Goal: Information Seeking & Learning: Learn about a topic

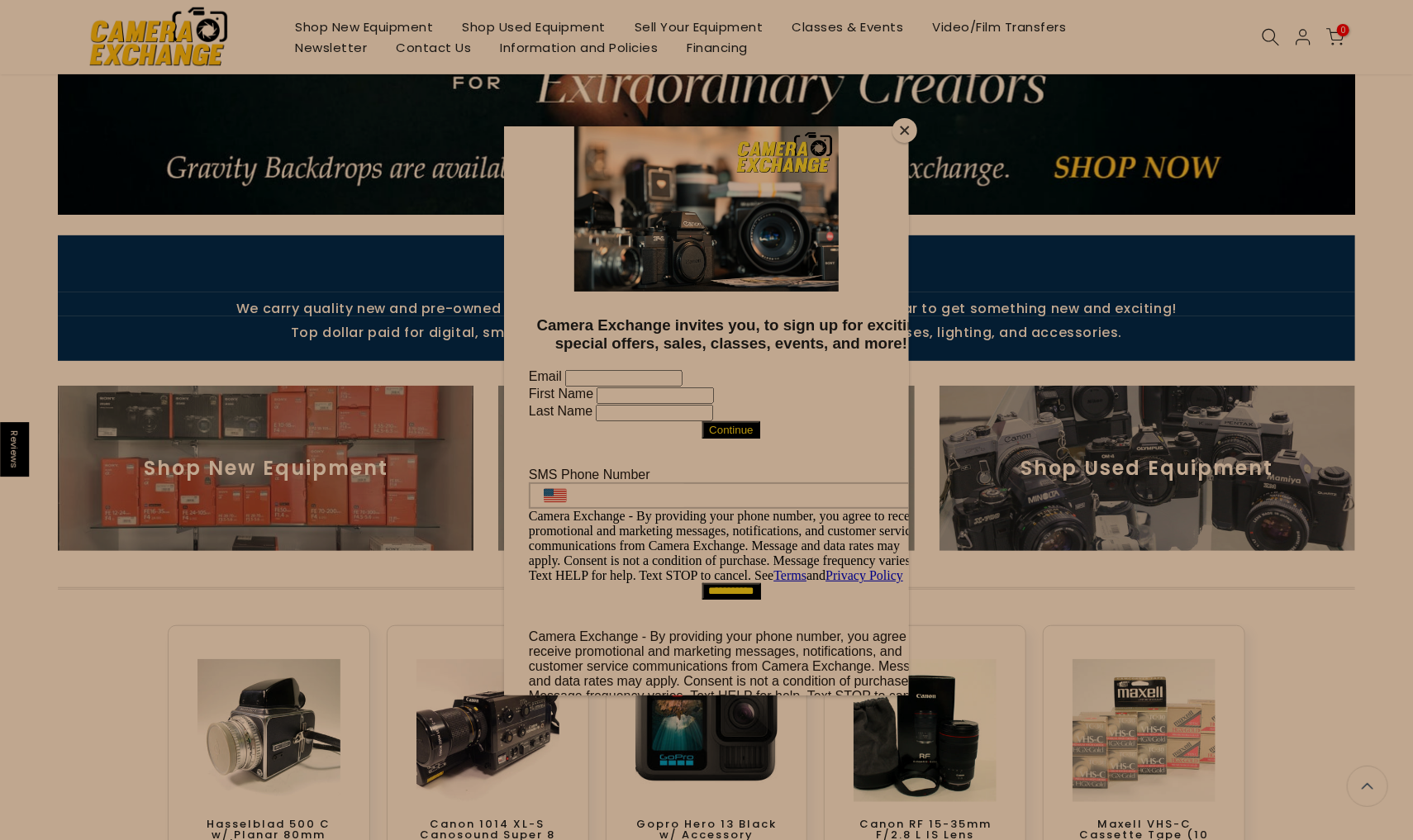
scroll to position [331, 0]
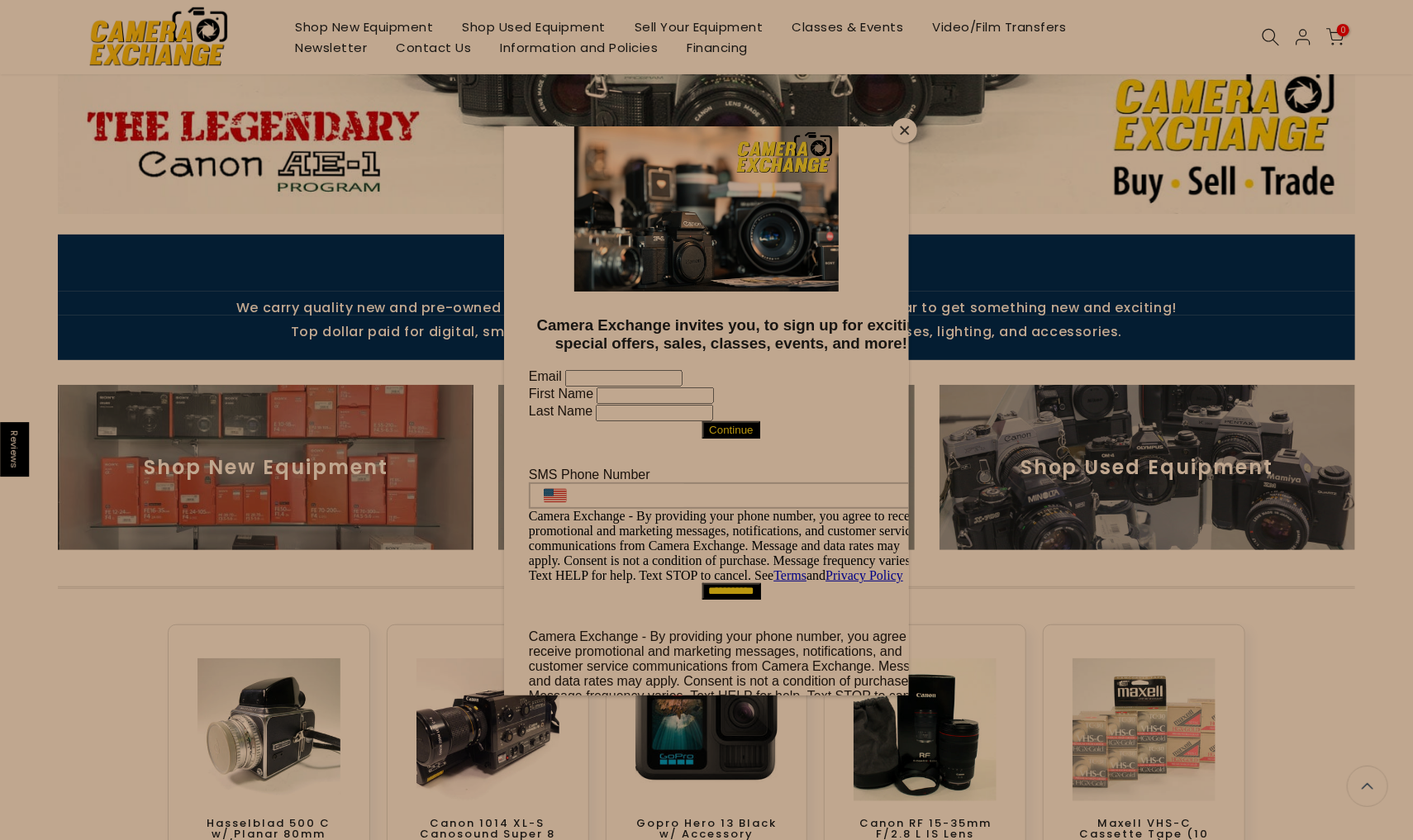
click at [906, 128] on button "Close" at bounding box center [904, 130] width 25 height 25
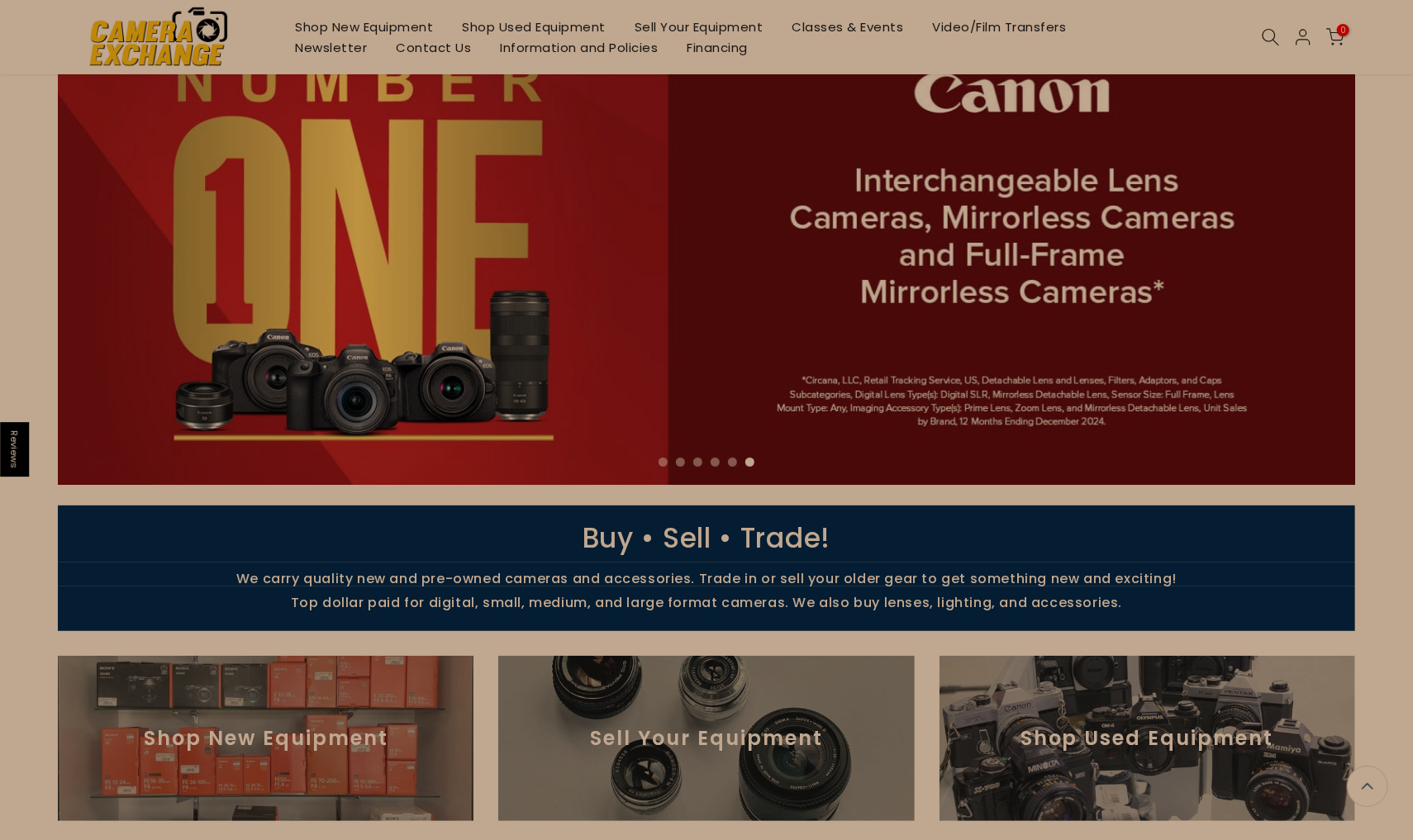
scroll to position [0, 0]
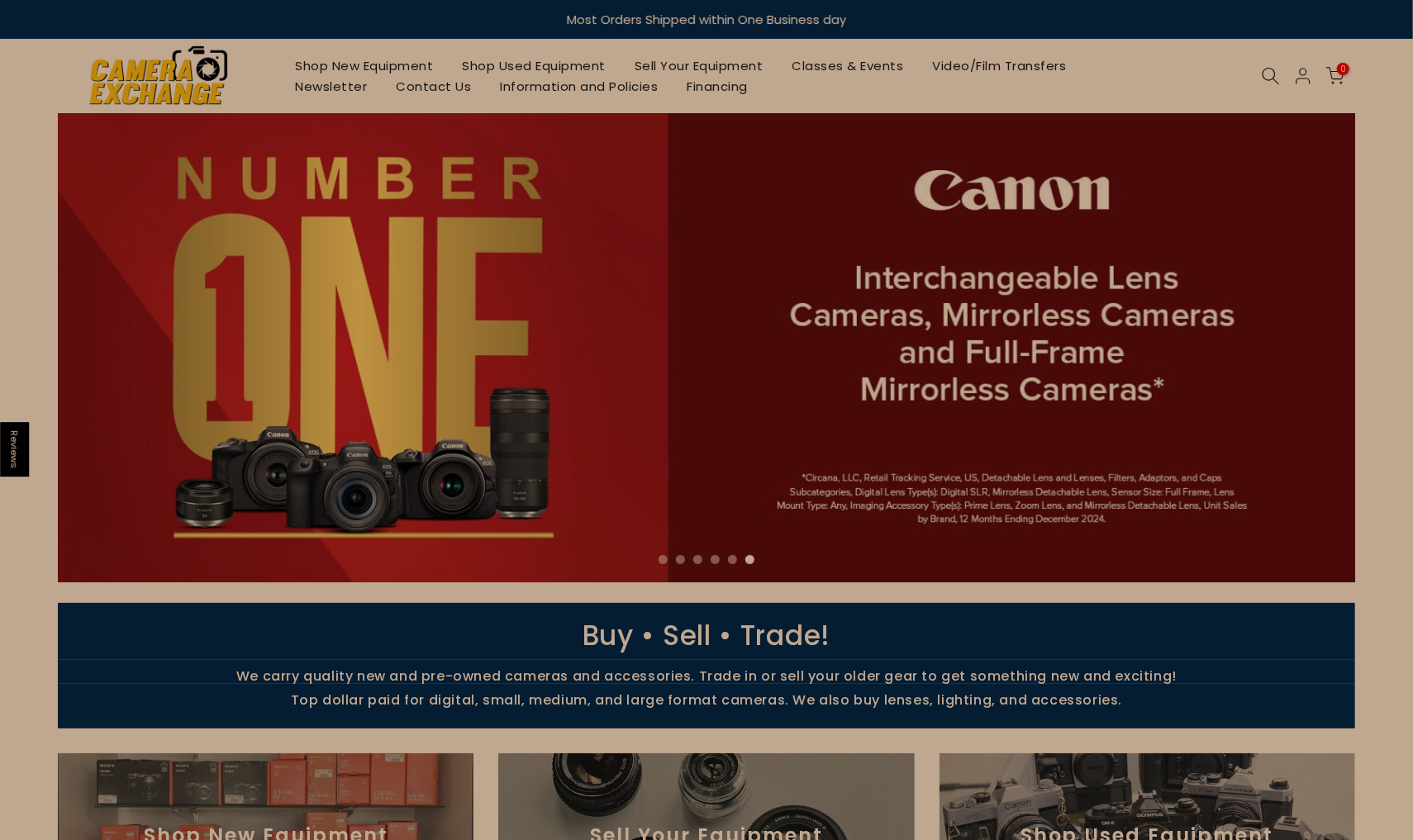
click at [538, 60] on link "Shop Used Equipment" at bounding box center [534, 66] width 173 height 20
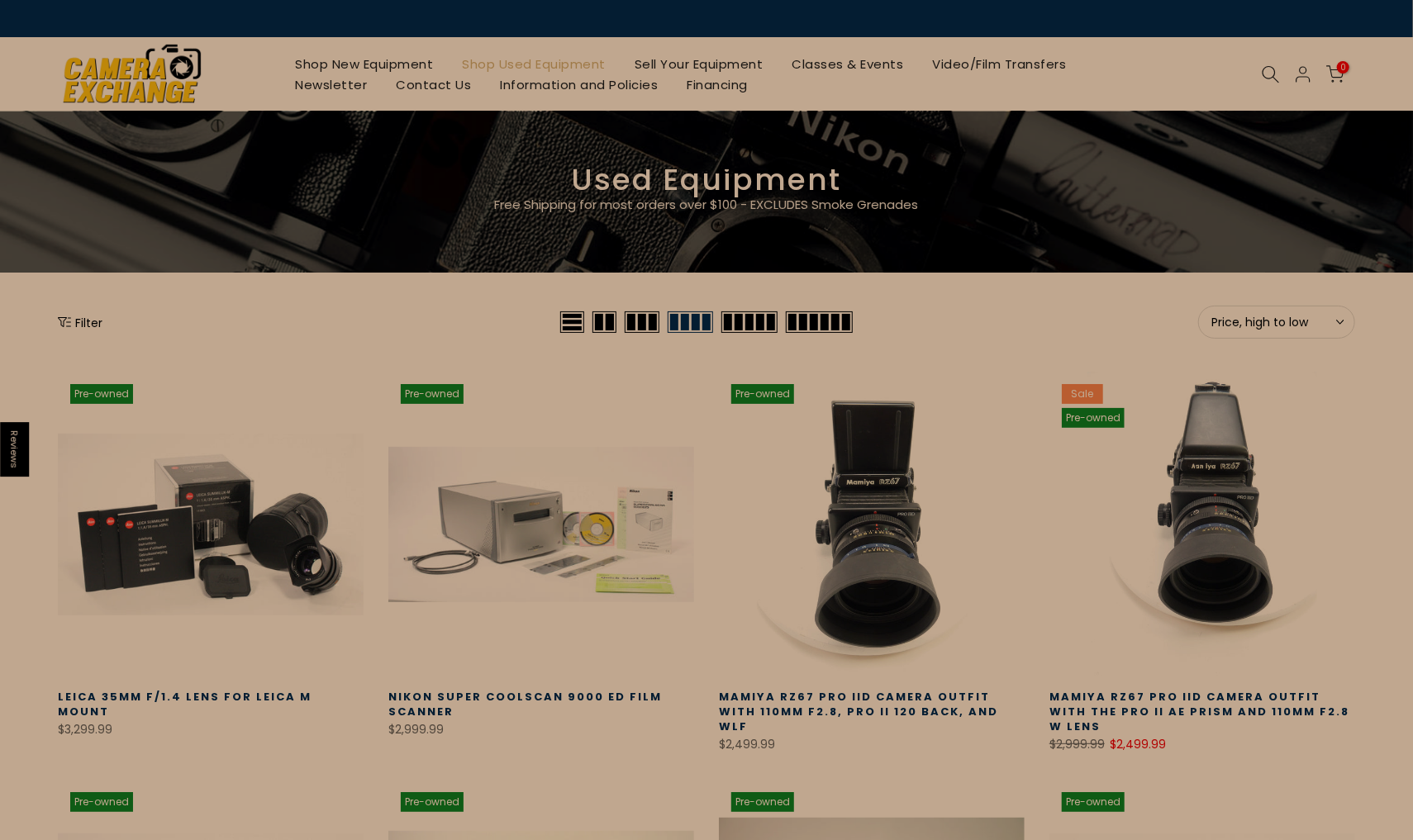
click at [363, 61] on link "Shop New Equipment" at bounding box center [364, 64] width 167 height 20
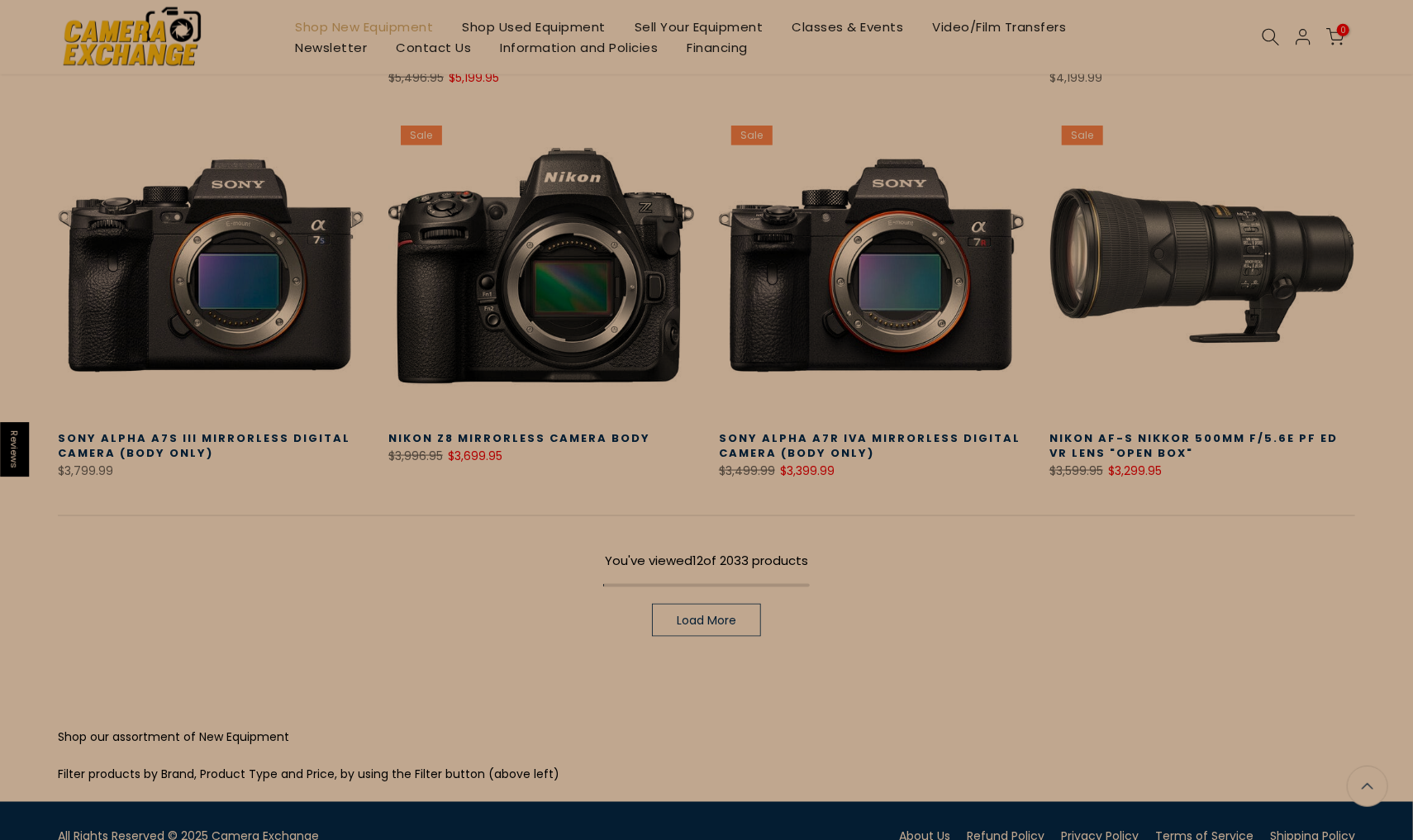
scroll to position [1113, 0]
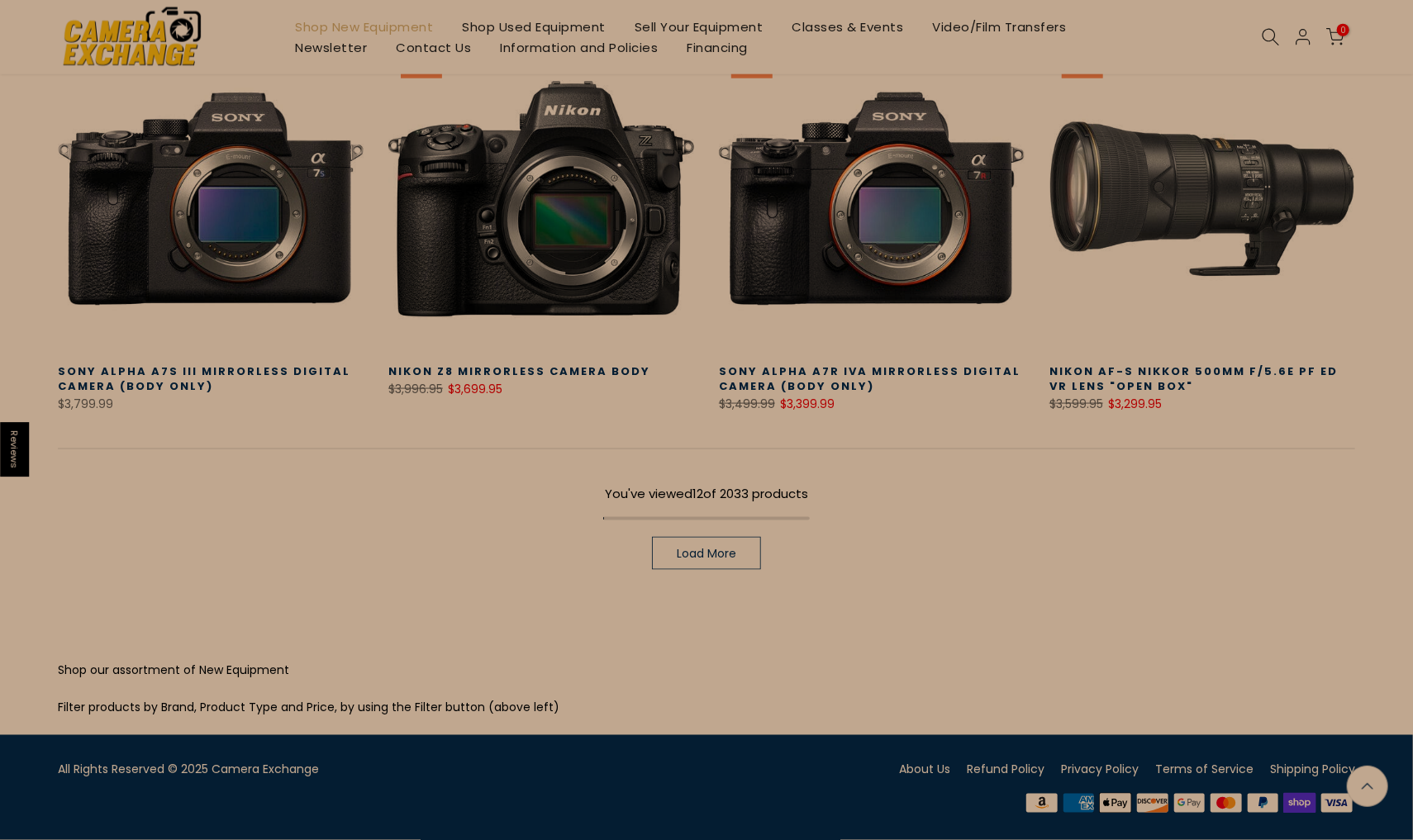
click at [727, 552] on span "Load More" at bounding box center [706, 554] width 60 height 12
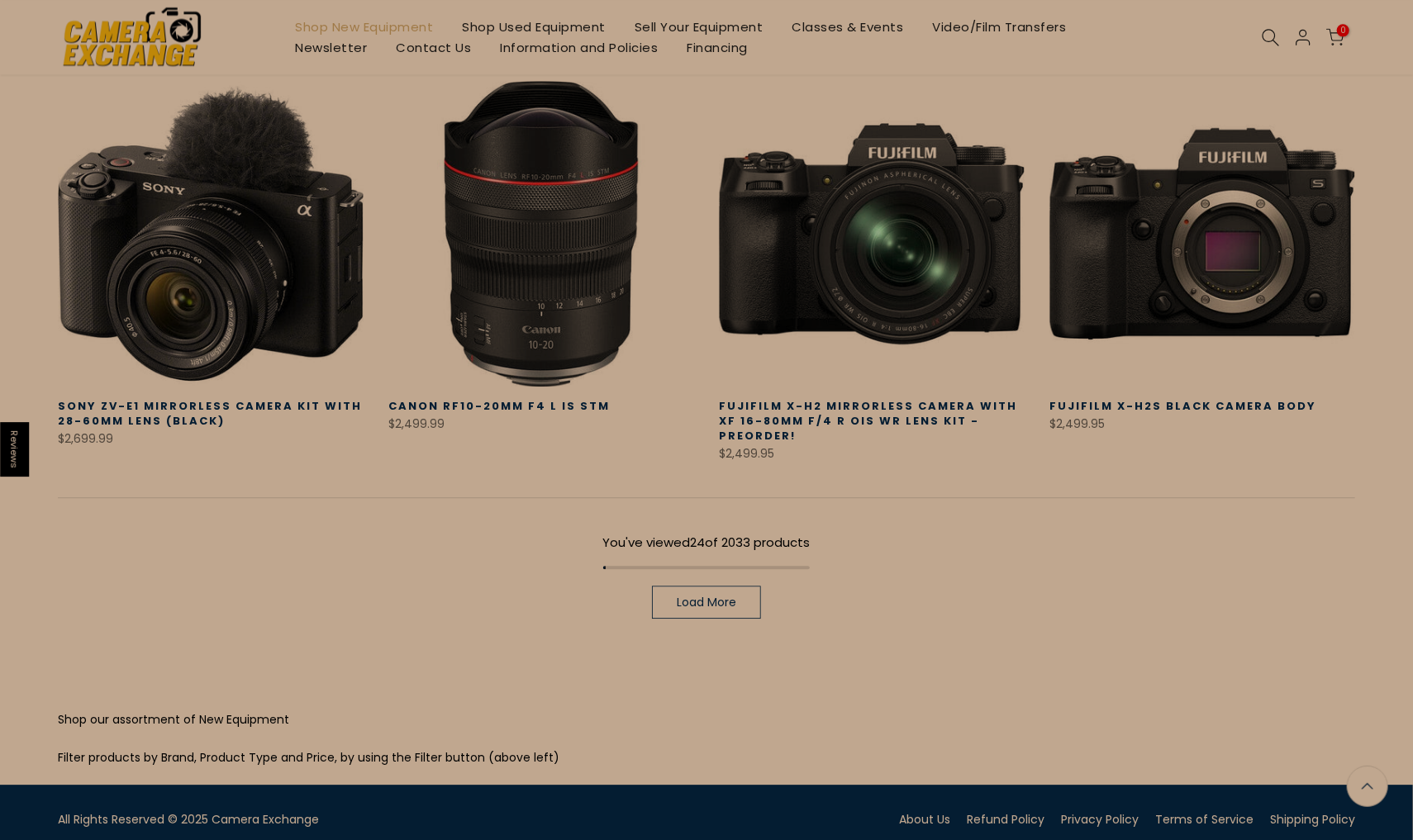
scroll to position [2277, 0]
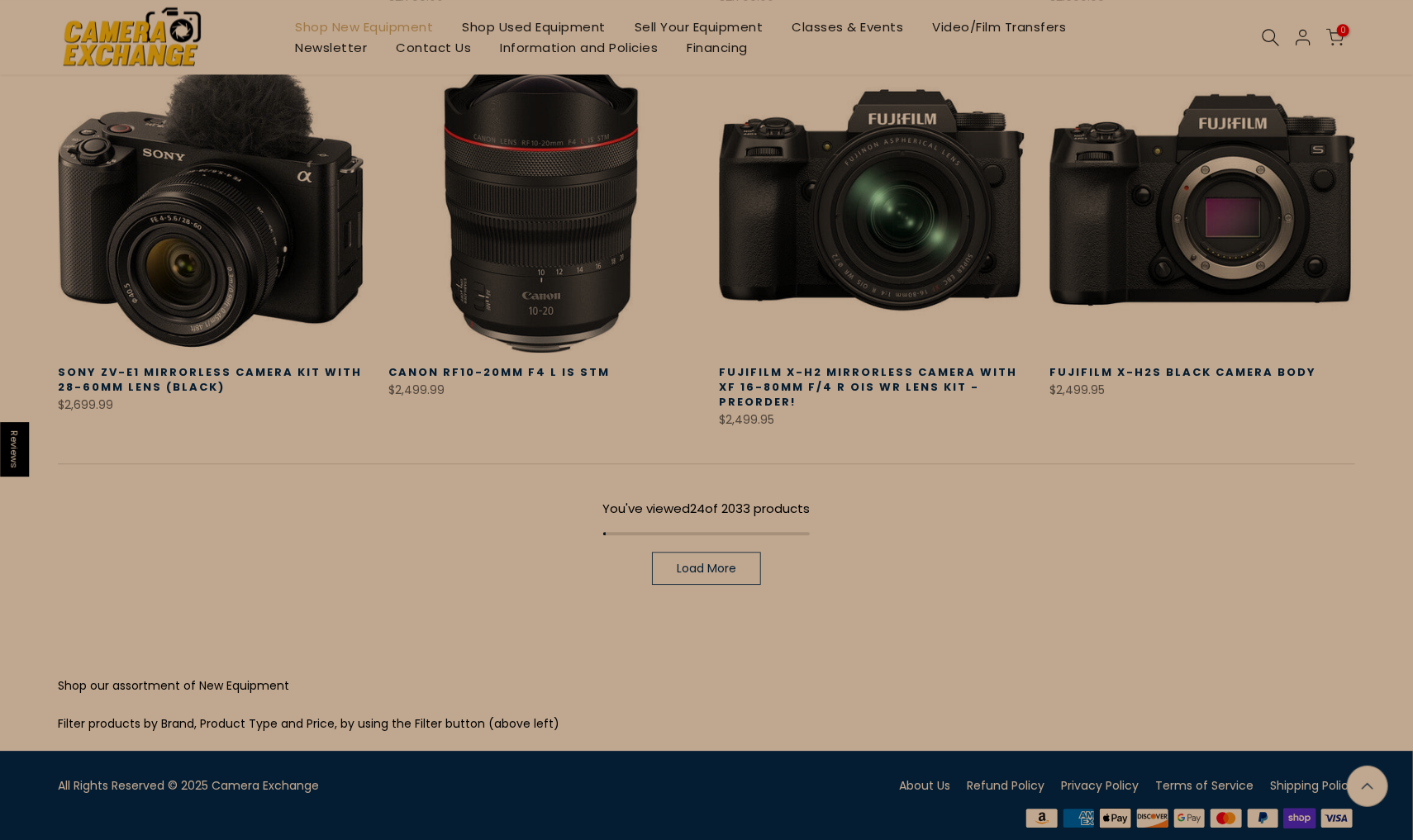
click at [680, 563] on span "Load More" at bounding box center [706, 569] width 60 height 12
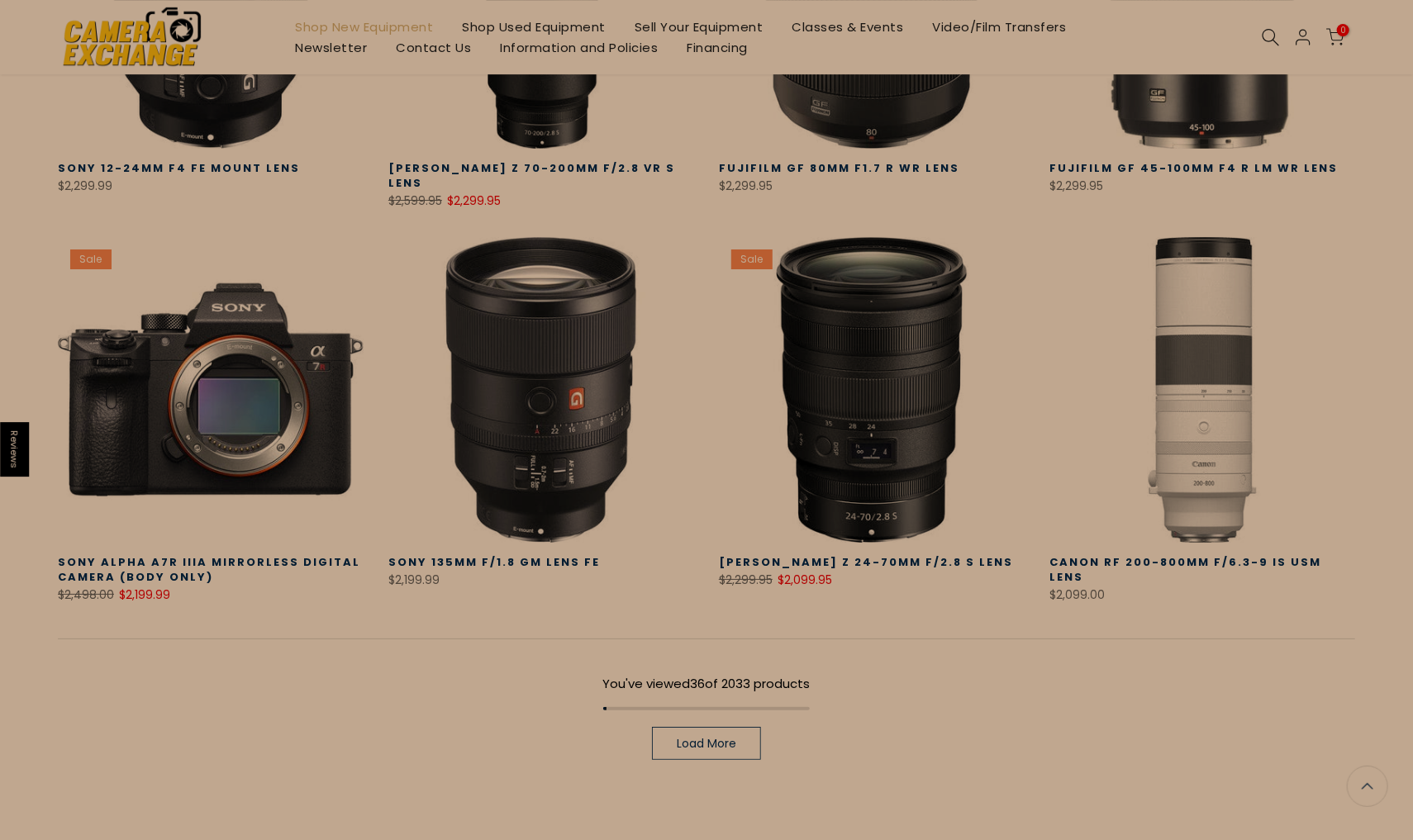
scroll to position [3271, 0]
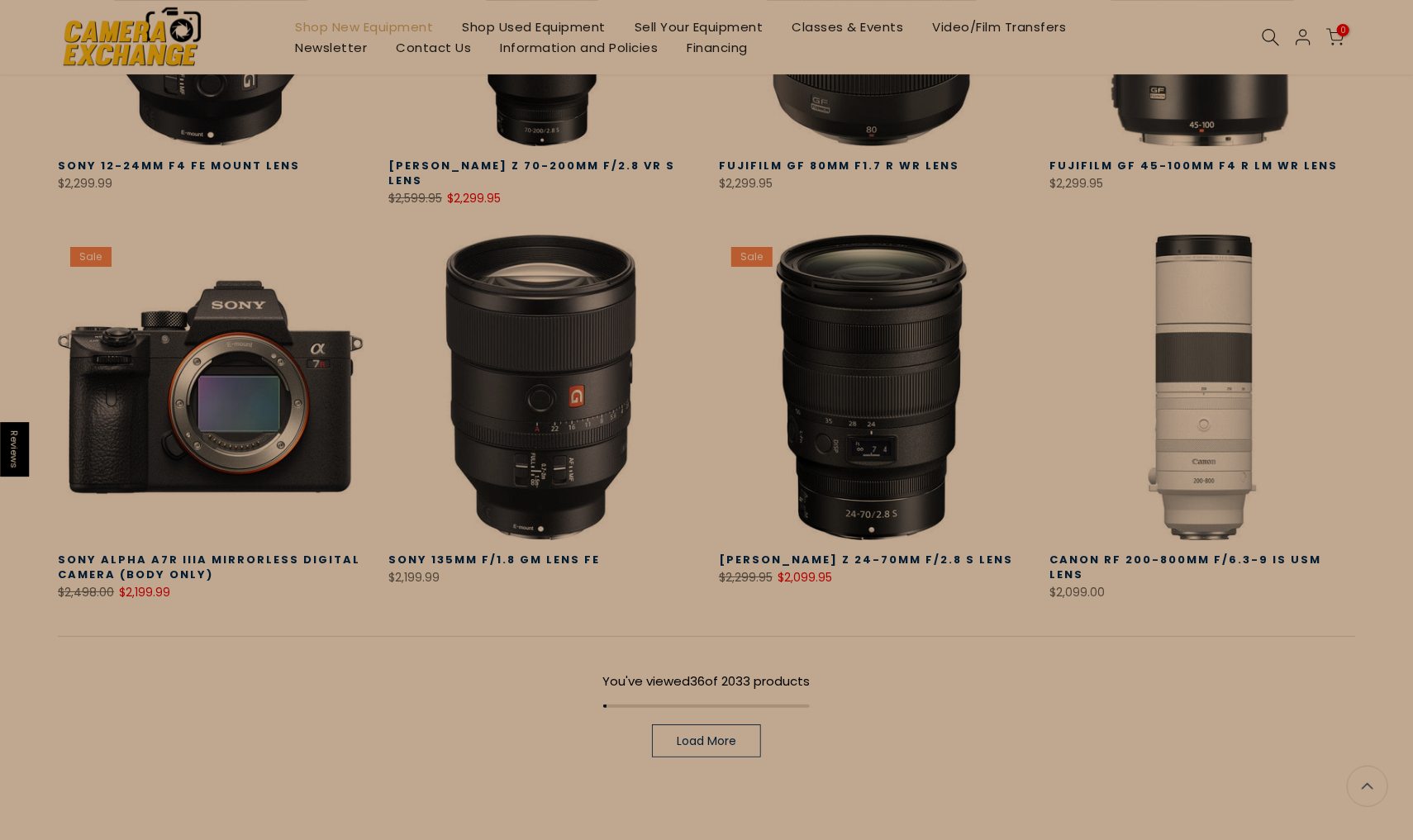
click at [704, 735] on span "Load More" at bounding box center [706, 741] width 60 height 12
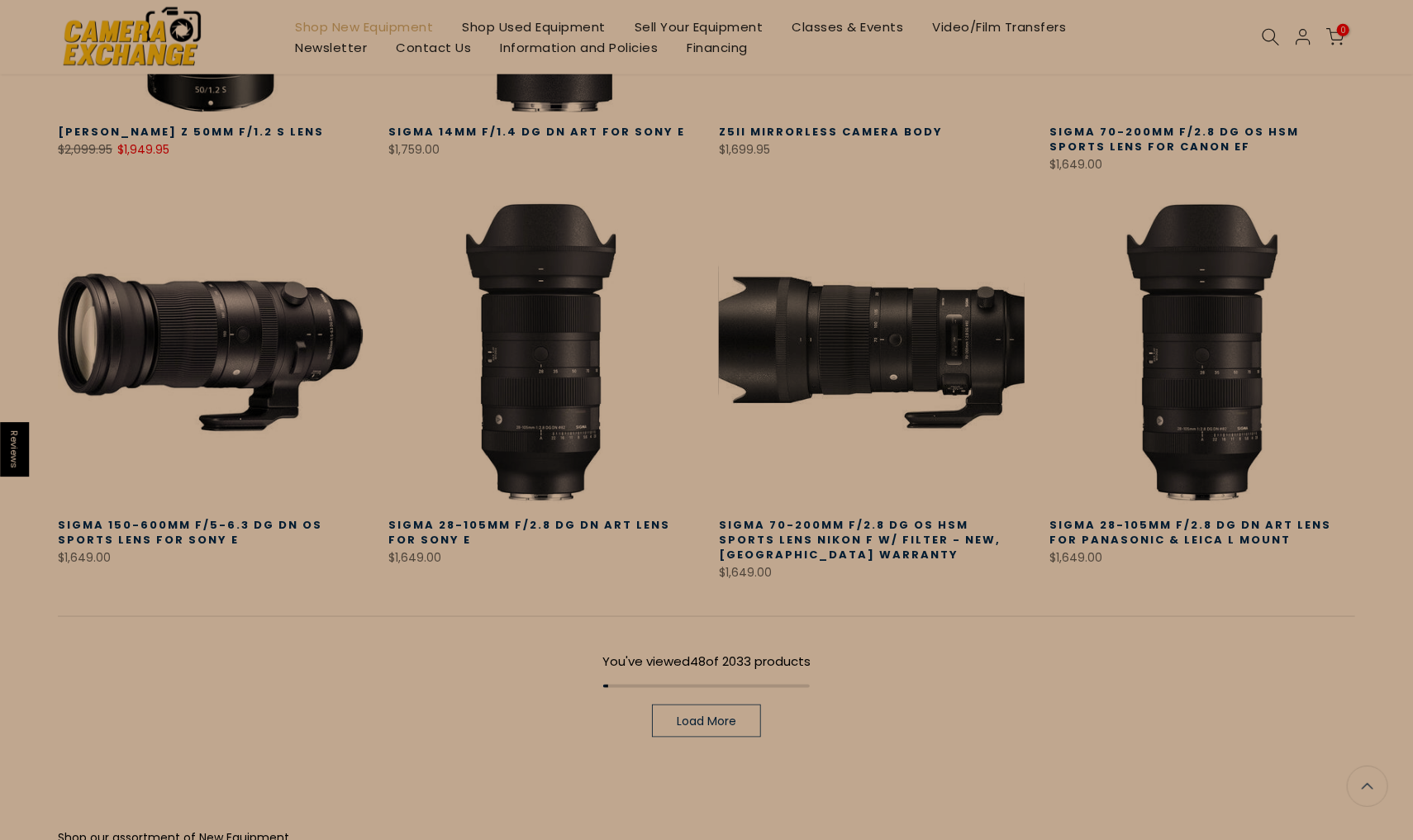
scroll to position [4527, 0]
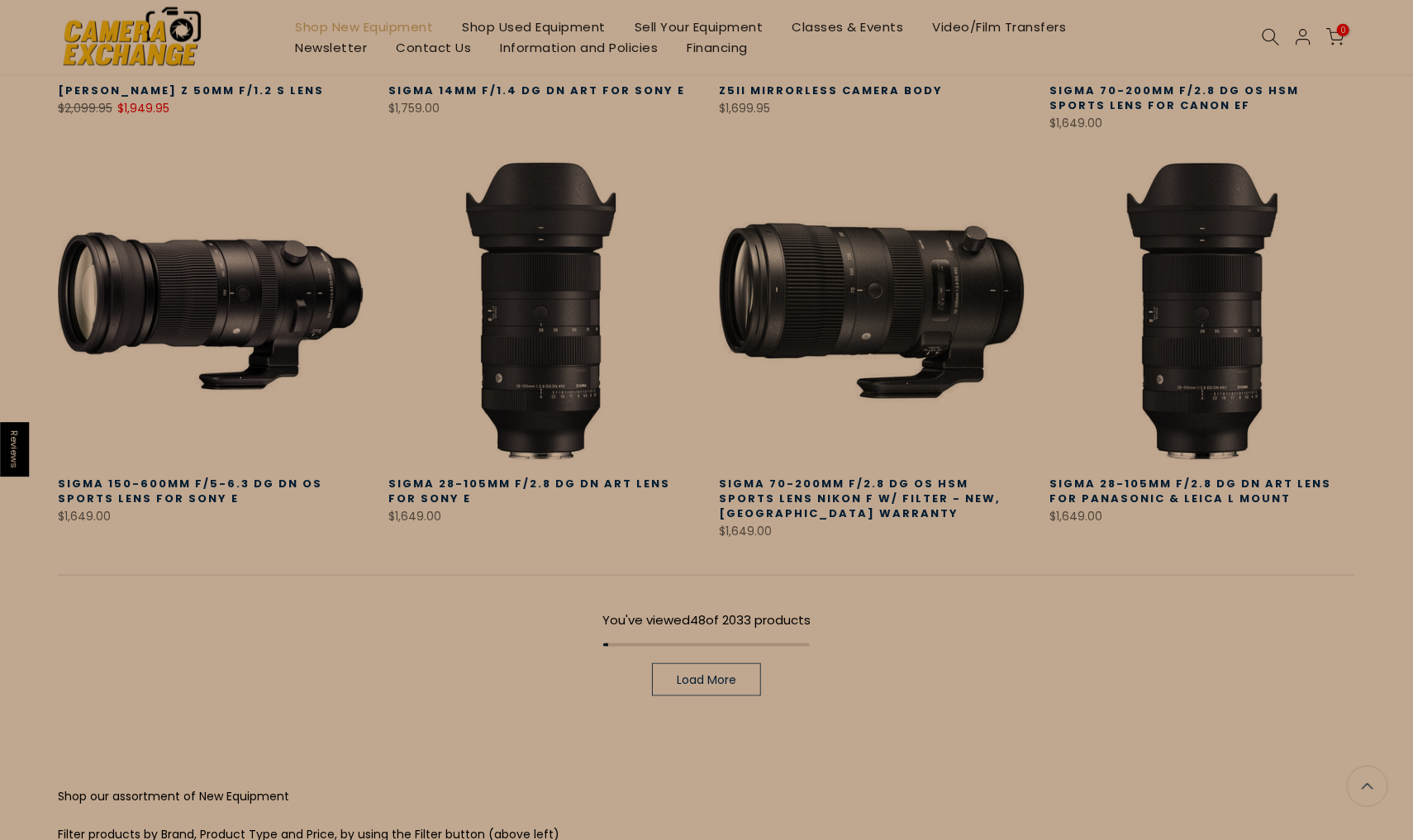
click at [718, 674] on span "Load More" at bounding box center [706, 680] width 60 height 12
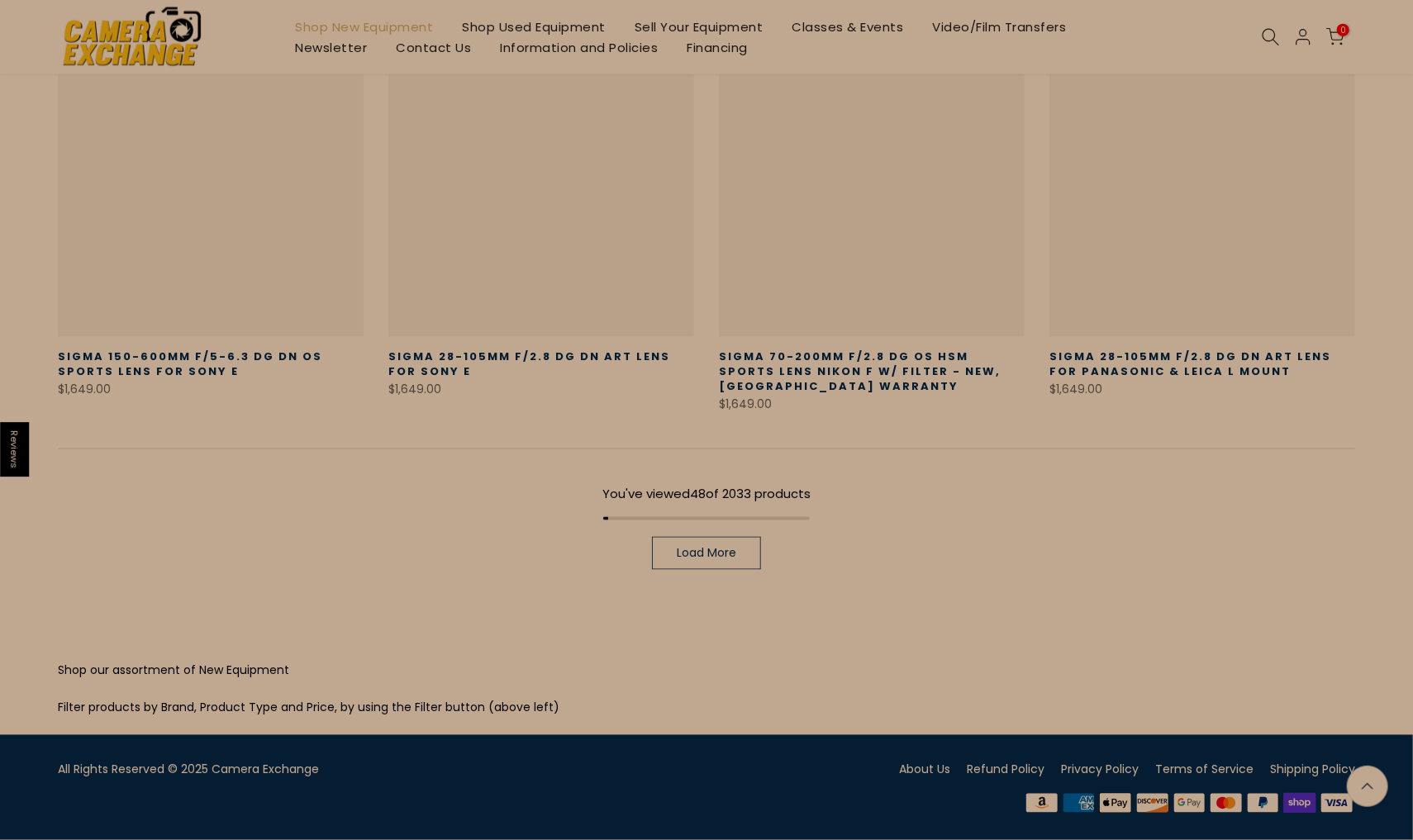
scroll to position [291, 0]
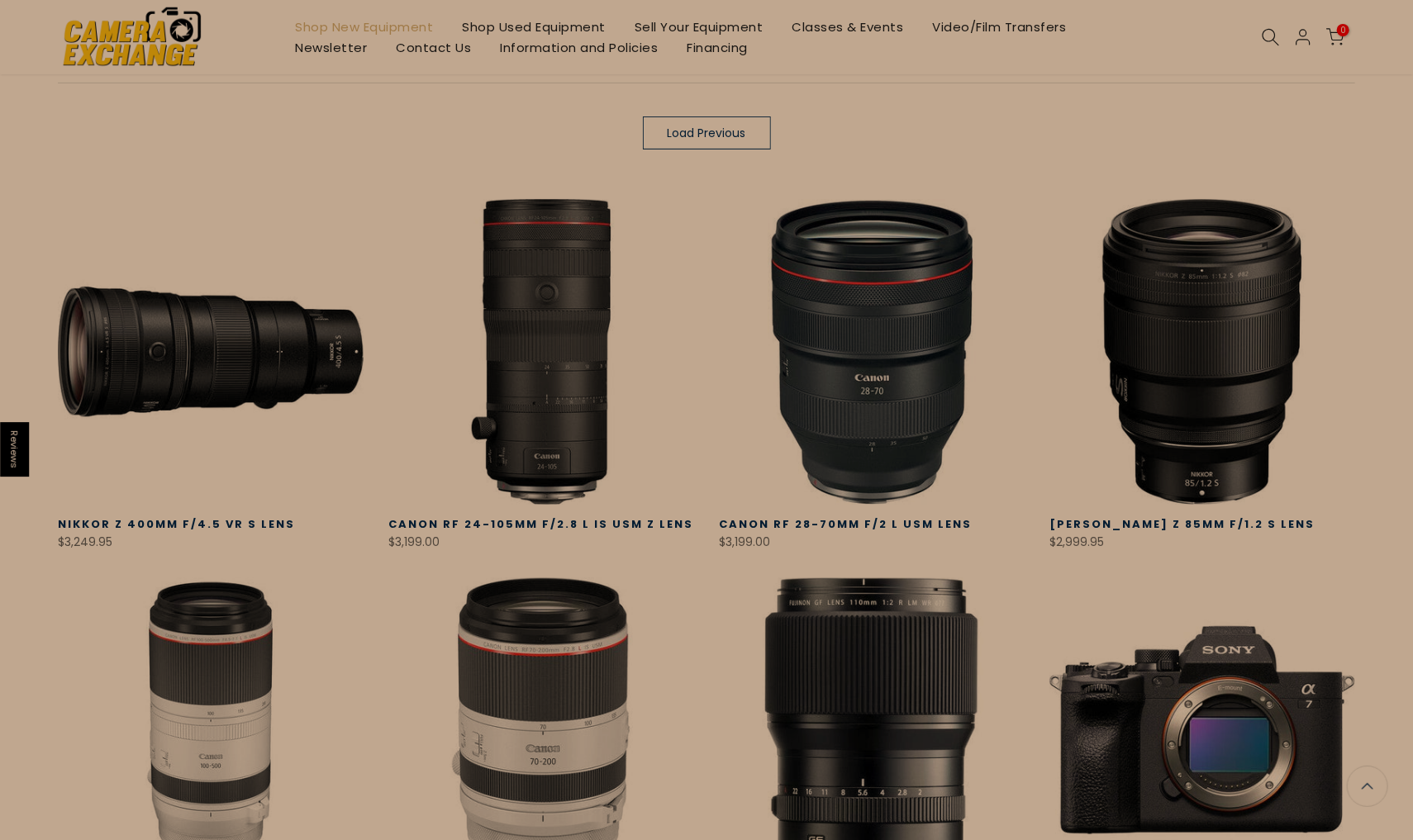
scroll to position [1113, 0]
